Goal: Obtain resource: Download file/media

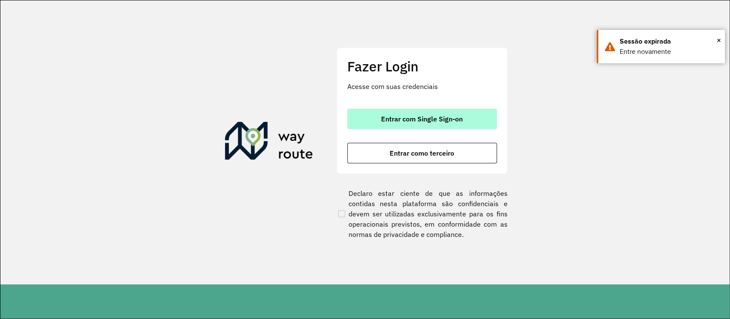
click at [376, 120] on button "Entrar com Single Sign-on" at bounding box center [422, 119] width 150 height 21
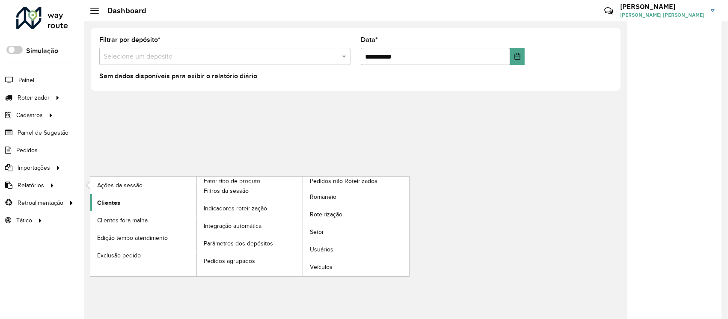
click at [126, 198] on link "Clientes" at bounding box center [143, 202] width 106 height 17
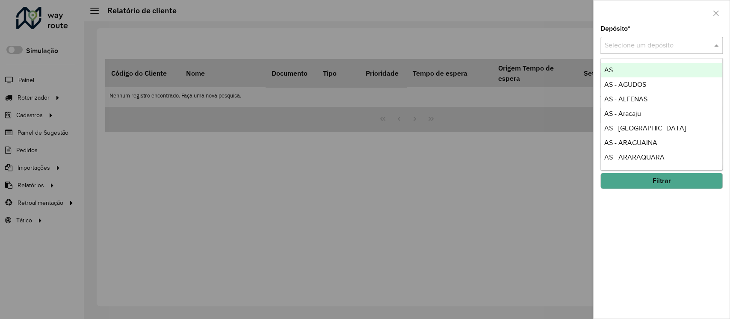
click at [654, 43] on input "text" at bounding box center [653, 46] width 97 height 10
type input "****"
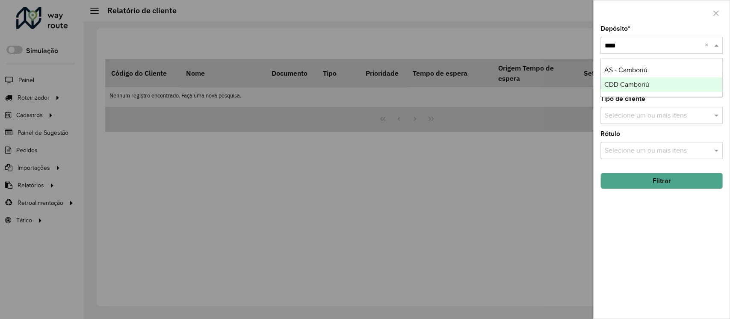
click at [661, 80] on div "CDD Camboriú" at bounding box center [661, 84] width 121 height 15
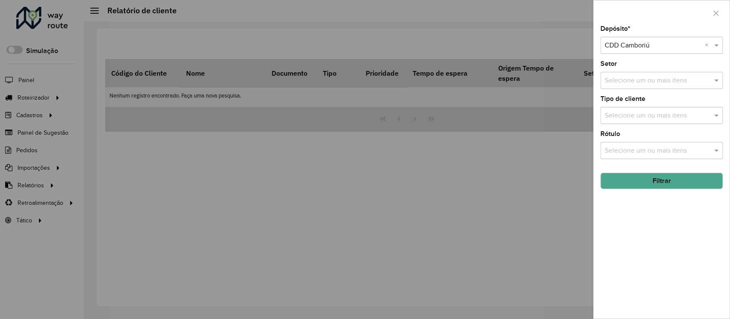
click at [669, 177] on button "Filtrar" at bounding box center [662, 181] width 122 height 16
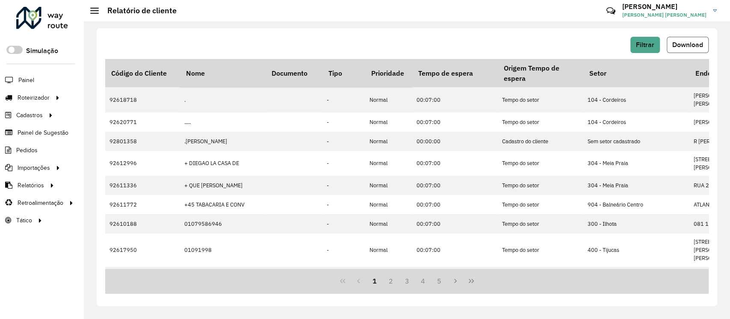
click at [681, 48] on span "Download" at bounding box center [687, 44] width 31 height 7
